Goal: Task Accomplishment & Management: Manage account settings

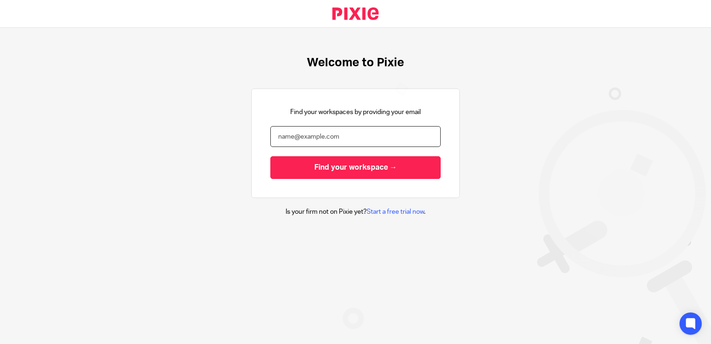
click at [333, 135] on input "email" at bounding box center [355, 136] width 170 height 21
type input "[PERSON_NAME][EMAIL_ADDRESS][DOMAIN_NAME]"
click at [270, 156] on input "Find your workspace →" at bounding box center [355, 167] width 170 height 23
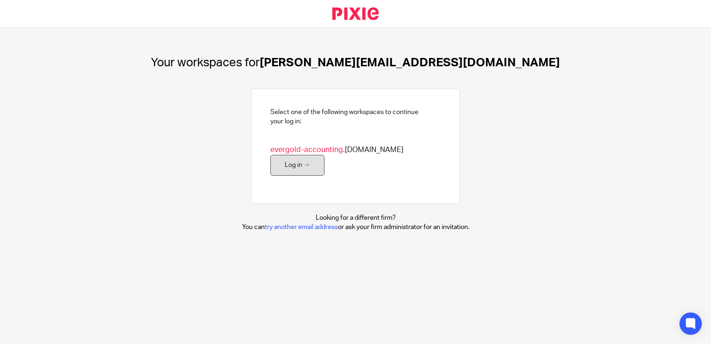
click at [325, 155] on link "Log in →" at bounding box center [297, 165] width 54 height 21
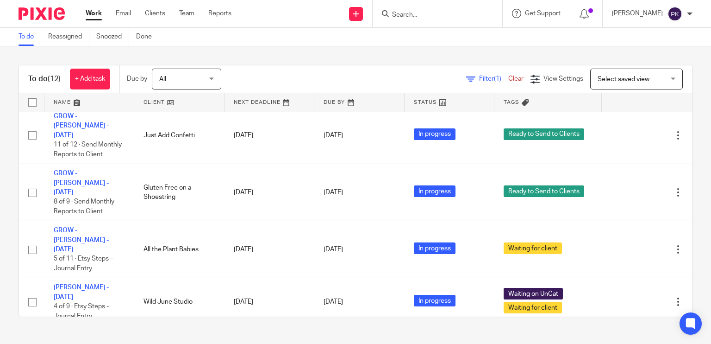
scroll to position [282, 0]
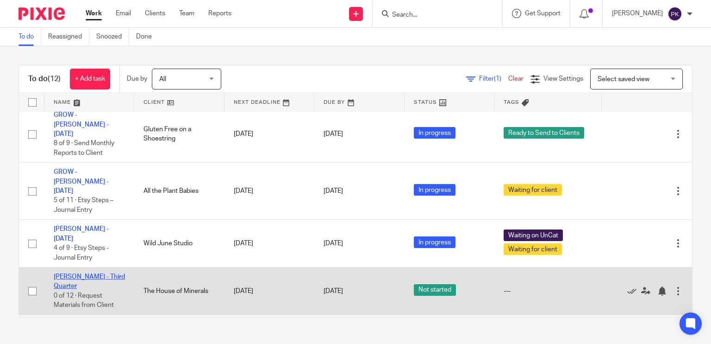
click at [78, 273] on link "Stormy Baker - Third Quarter" at bounding box center [89, 281] width 71 height 16
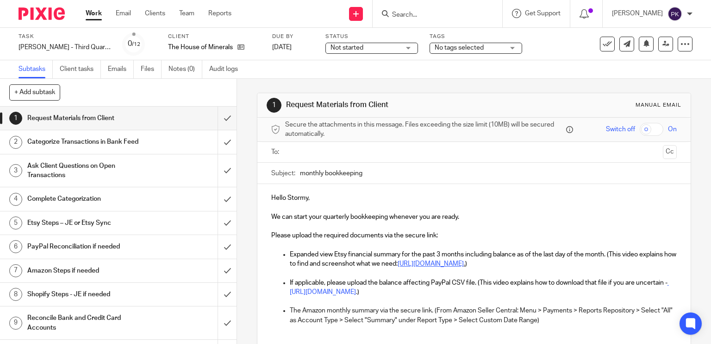
click at [371, 45] on span "Not started" at bounding box center [365, 48] width 69 height 10
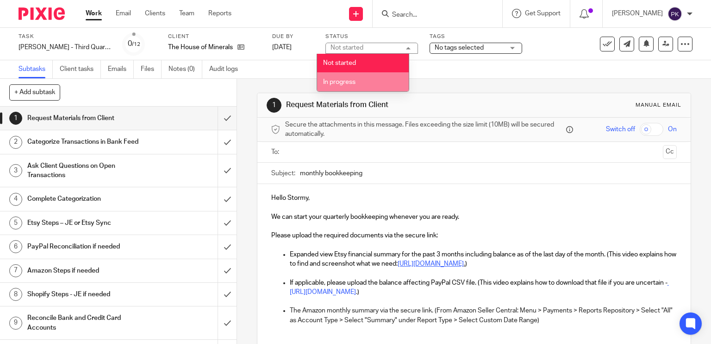
click at [371, 80] on li "In progress" at bounding box center [363, 81] width 92 height 19
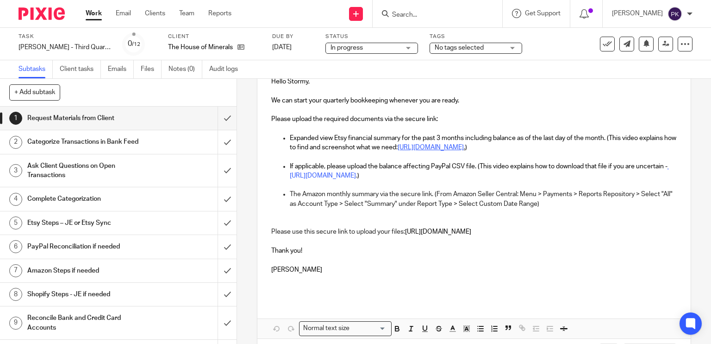
scroll to position [117, 0]
click at [144, 70] on link "Files" at bounding box center [151, 69] width 21 height 18
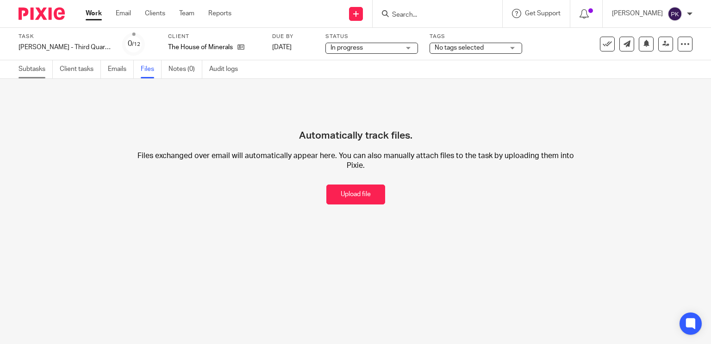
click at [32, 64] on link "Subtasks" at bounding box center [36, 69] width 34 height 18
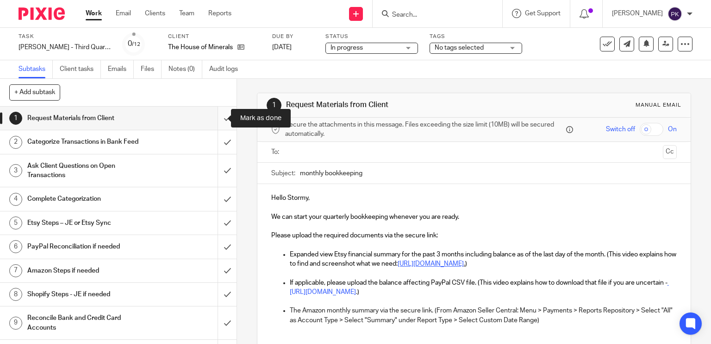
click at [213, 124] on input "submit" at bounding box center [118, 118] width 237 height 23
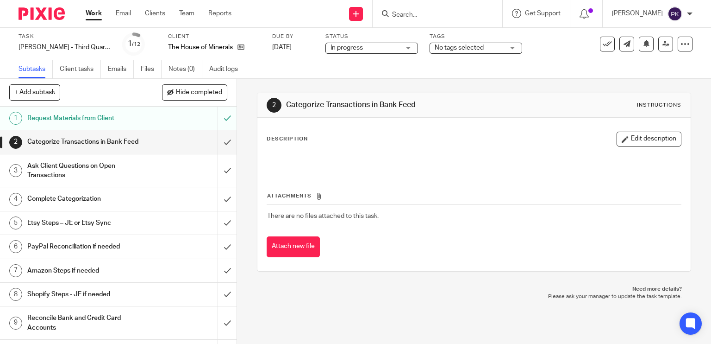
click at [435, 50] on span "No tags selected" at bounding box center [459, 47] width 49 height 6
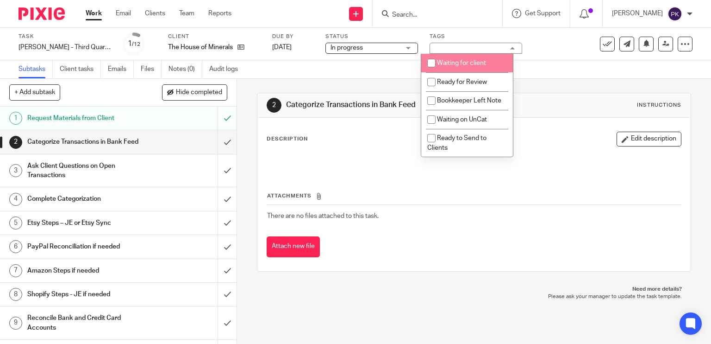
click at [435, 61] on input "checkbox" at bounding box center [432, 63] width 18 height 18
checkbox input "true"
click at [370, 70] on div "Subtasks Client tasks Emails Files Notes (0) Audit logs" at bounding box center [355, 69] width 711 height 19
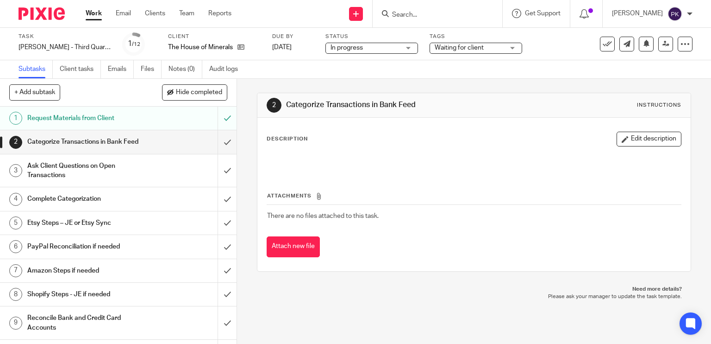
click at [94, 15] on link "Work" at bounding box center [94, 13] width 16 height 9
